Goal: Find specific page/section: Find specific page/section

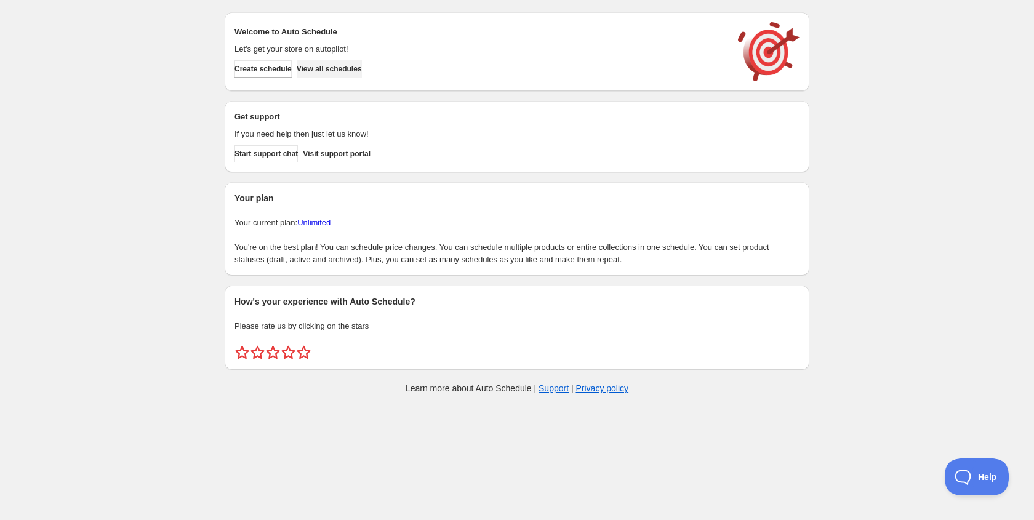
click at [353, 71] on span "View all schedules" at bounding box center [329, 69] width 65 height 10
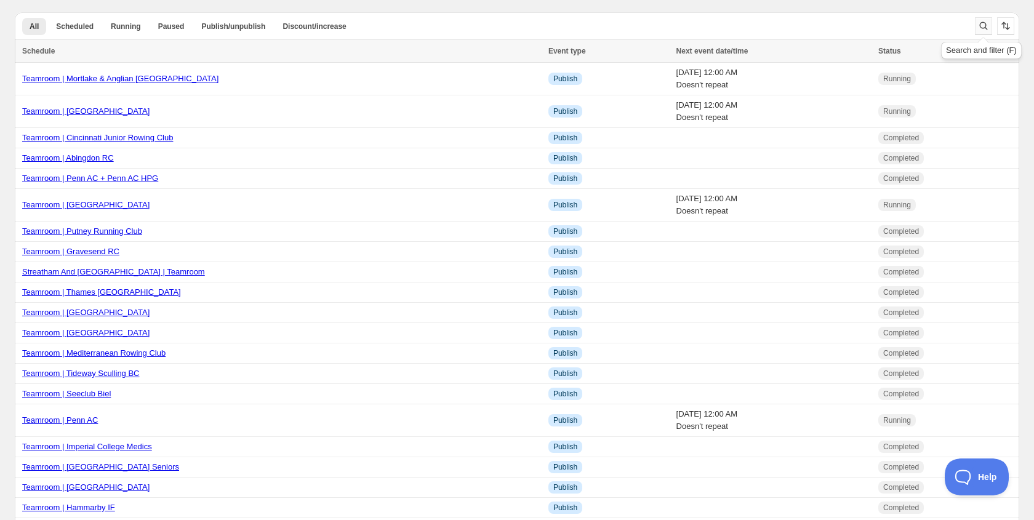
click at [984, 25] on icon "Search and filter results" at bounding box center [983, 26] width 12 height 12
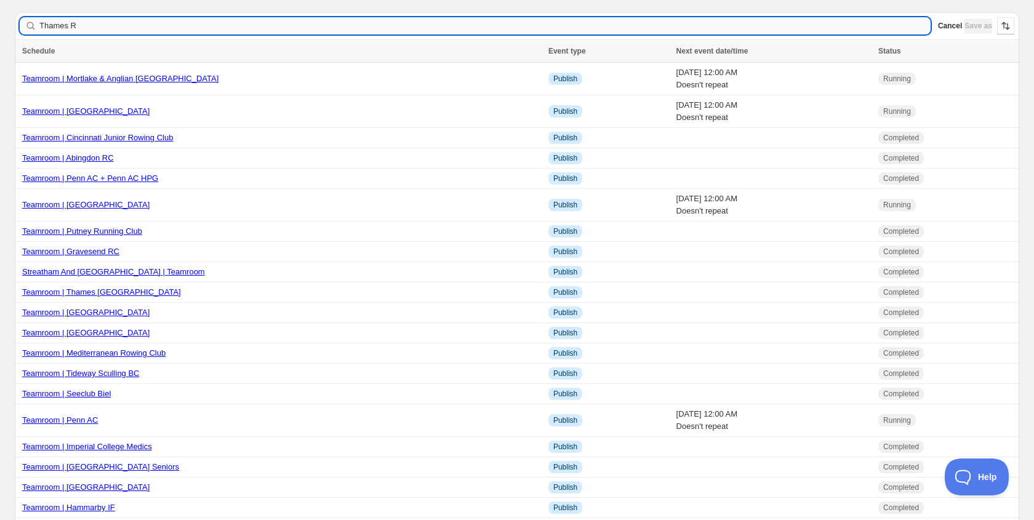
type input "Thames RC"
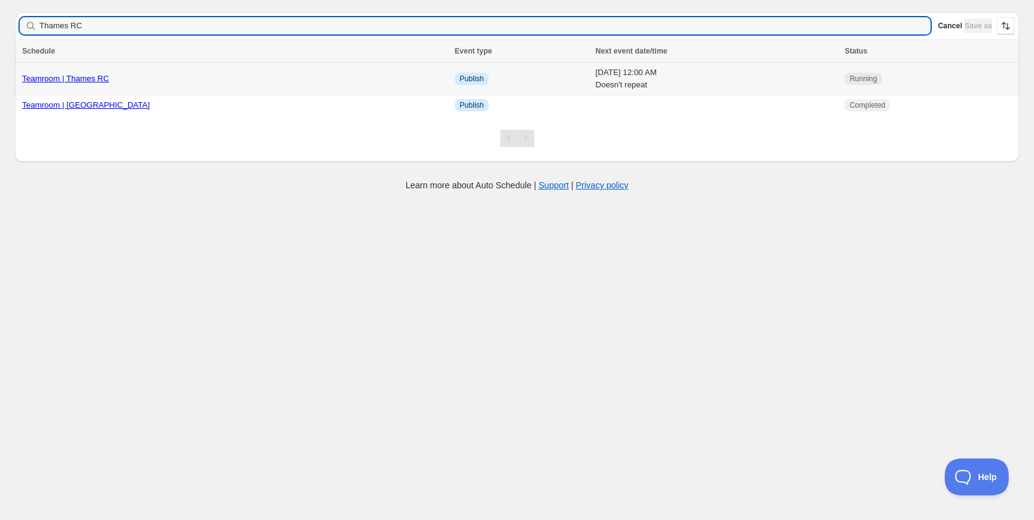
click at [109, 78] on link "Teamroom | Thames RC" at bounding box center [65, 78] width 87 height 9
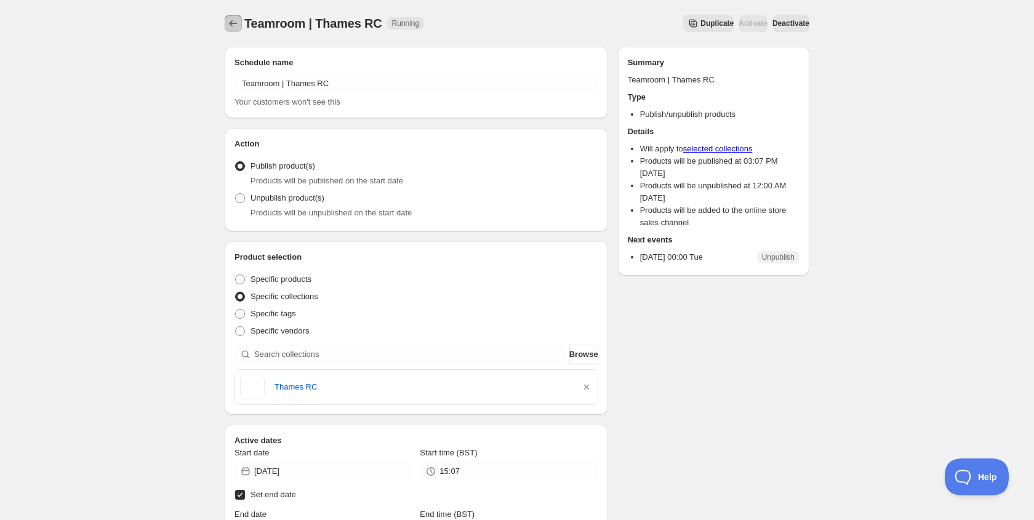
click at [234, 23] on icon "Schedules" at bounding box center [233, 23] width 12 height 12
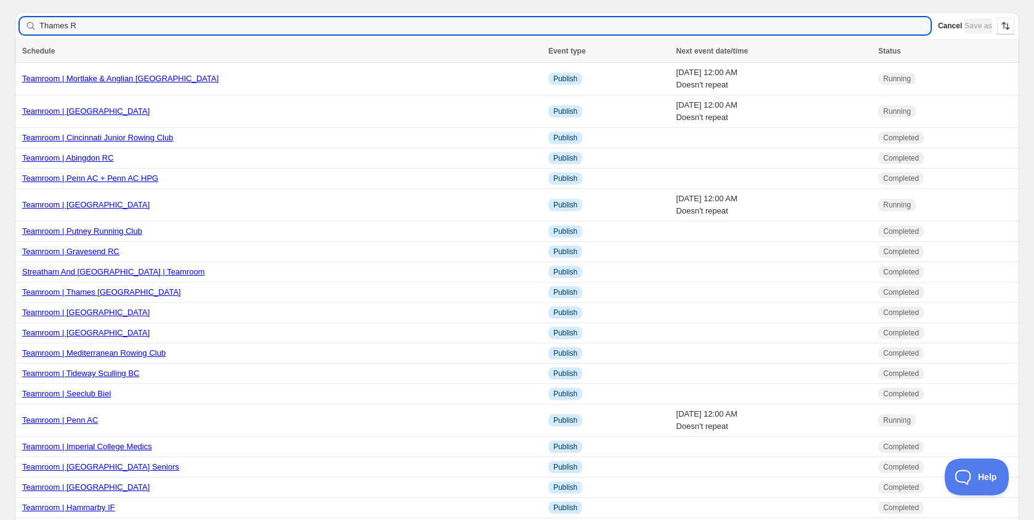
type input "Thames RC"
